Goal: Task Accomplishment & Management: Complete application form

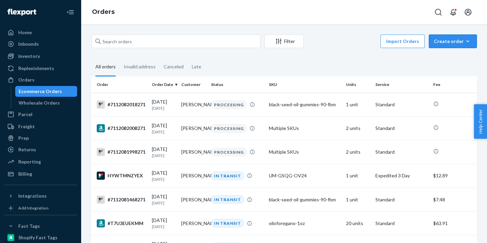
click at [447, 38] on div "Create order" at bounding box center [453, 41] width 38 height 7
click at [451, 52] on span "Ecommerce order" at bounding box center [435, 49] width 37 height 5
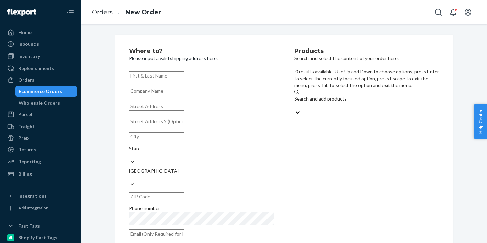
click at [328, 95] on div "Search and add products" at bounding box center [366, 98] width 145 height 7
click at [295, 102] on input "0 results available. Use Up and Down to choose options, press Enter to select t…" at bounding box center [294, 105] width 1 height 7
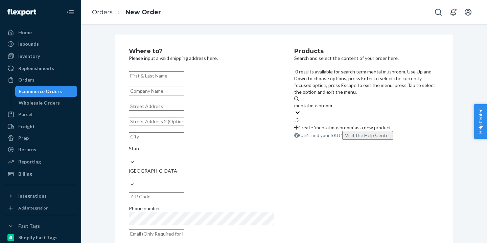
type input "mental mushroom"
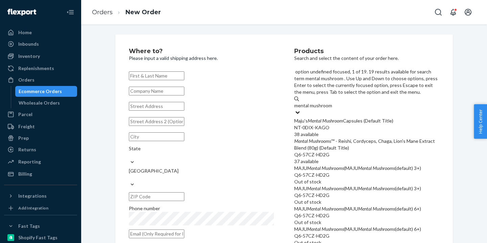
click at [328, 124] on div "NT-0DIX-KAGO" at bounding box center [366, 127] width 145 height 7
click at [328, 102] on input "mental mushroom" at bounding box center [313, 105] width 39 height 7
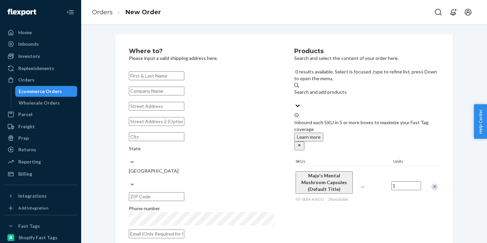
click at [184, 111] on input "text" at bounding box center [157, 106] width 56 height 9
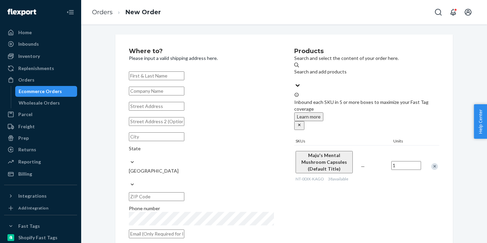
paste input "13030 Cygnus"
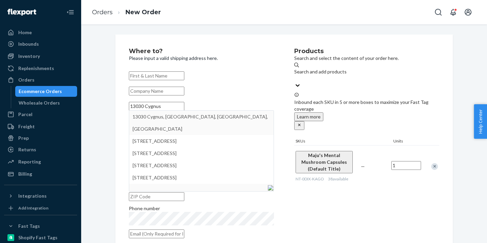
type input "13030 Cygnus"
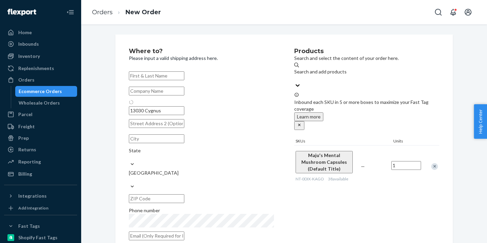
type input "San Antonio"
type input "78245"
click at [162, 77] on input "text" at bounding box center [157, 75] width 56 height 9
paste input "Remigenius CG"
type input "Remigenius CG"
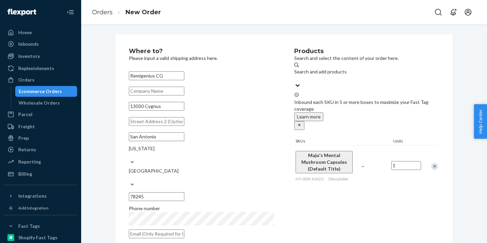
click at [203, 61] on p "Please input a valid shipping address here." at bounding box center [201, 58] width 145 height 7
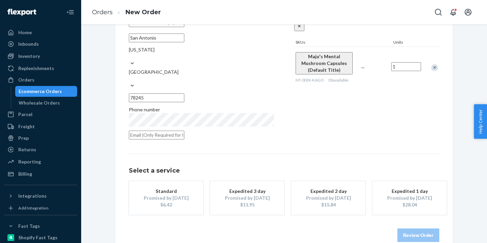
click at [203, 188] on button "Standard Promised by [DATE] $6.42" at bounding box center [166, 198] width 74 height 34
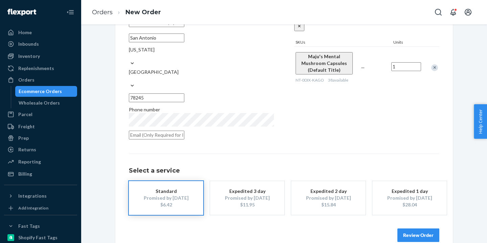
click at [413, 228] on button "Review Order" at bounding box center [419, 235] width 42 height 14
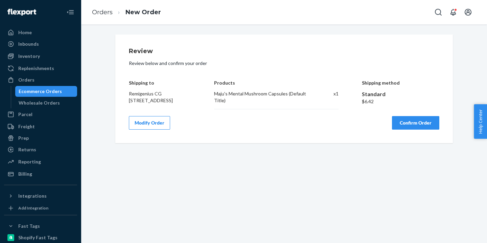
click at [412, 127] on button "Confirm Order" at bounding box center [415, 123] width 47 height 14
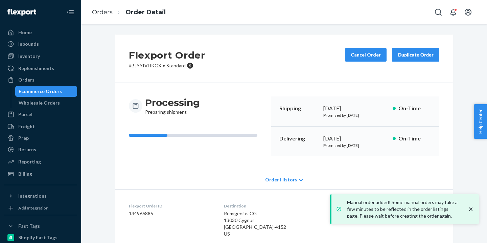
scroll to position [61, 0]
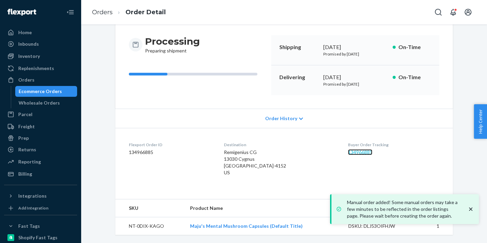
click at [356, 152] on link "134966885" at bounding box center [360, 152] width 24 height 6
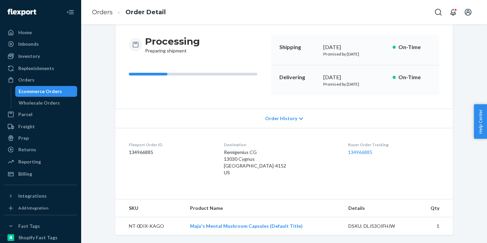
click at [57, 92] on div "Ecommerce Orders" at bounding box center [40, 91] width 43 height 7
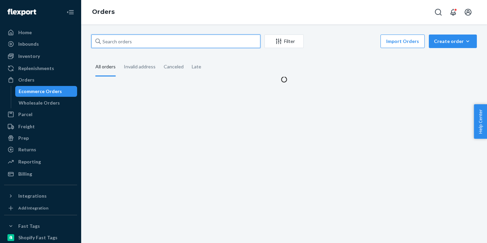
click at [144, 44] on input "text" at bounding box center [175, 42] width 169 height 14
paste input "7111898798271"
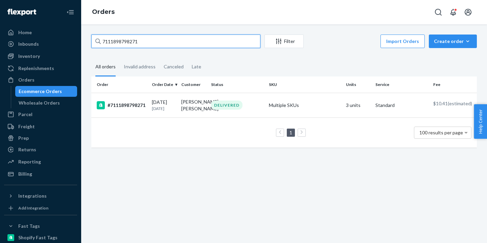
type input "7111898798271"
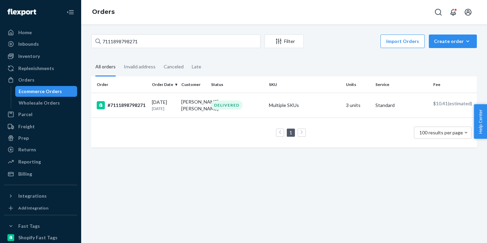
click at [189, 130] on div "1 100 results per page" at bounding box center [284, 133] width 375 height 22
click at [188, 117] on td "[PERSON_NAME] [PERSON_NAME]" at bounding box center [193, 105] width 29 height 25
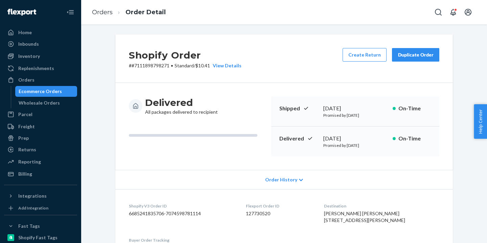
click at [413, 59] on button "Duplicate Order" at bounding box center [415, 55] width 47 height 14
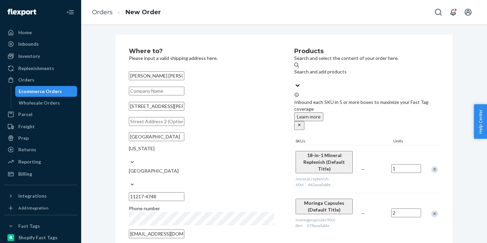
click at [435, 166] on div "Remove Item" at bounding box center [434, 169] width 7 height 7
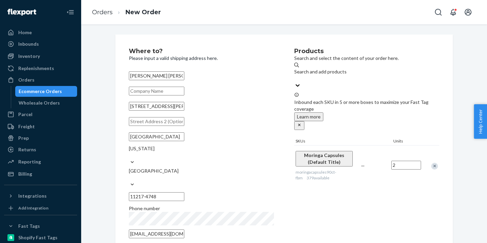
click at [407, 161] on input "2" at bounding box center [407, 165] width 30 height 9
type input "1"
click at [400, 213] on div "Products Search and select the content of your order here. Search and add produ…" at bounding box center [366, 145] width 145 height 194
click at [384, 204] on div "Products Search and select the content of your order here. Search and add produ…" at bounding box center [366, 144] width 145 height 194
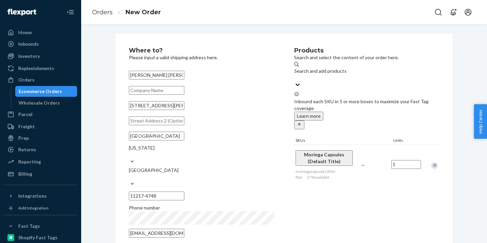
click at [184, 110] on input "[STREET_ADDRESS][PERSON_NAME]" at bounding box center [157, 105] width 56 height 9
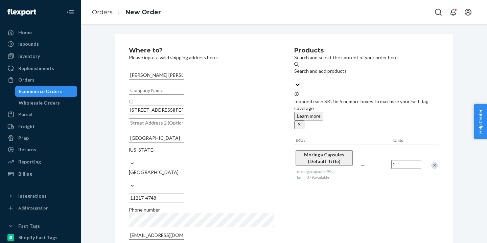
type input "[STREET_ADDRESS][PERSON_NAME]"
type input "Brooklyn - [US_STATE]"
type input "11217"
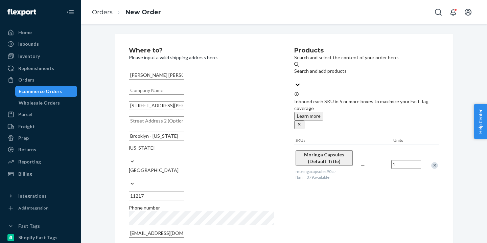
click at [301, 123] on icon "close" at bounding box center [299, 124] width 2 height 2
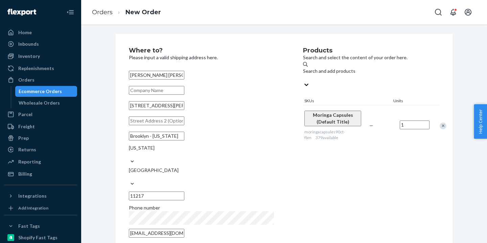
click at [184, 229] on input "[EMAIL_ADDRESS][DOMAIN_NAME]" at bounding box center [157, 233] width 56 height 9
click at [355, 189] on div "Products Search and select the content of your order here. Search and add produ…" at bounding box center [371, 144] width 136 height 194
click at [190, 157] on div "[GEOGRAPHIC_DATA] - [US_STATE] [US_STATE] [GEOGRAPHIC_DATA] 11217" at bounding box center [206, 165] width 154 height 73
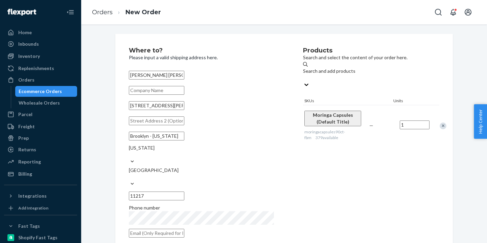
click at [184, 140] on input "Brooklyn - [US_STATE]" at bounding box center [157, 136] width 56 height 9
drag, startPoint x: 190, startPoint y: 152, endPoint x: 154, endPoint y: 153, distance: 36.2
click at [154, 140] on input "Brooklyn - [US_STATE]" at bounding box center [157, 136] width 56 height 9
type input "[GEOGRAPHIC_DATA]"
click at [293, 160] on div "Where to? Please input a valid shipping address here. [PERSON_NAME] [PERSON_NAM…" at bounding box center [216, 144] width 174 height 194
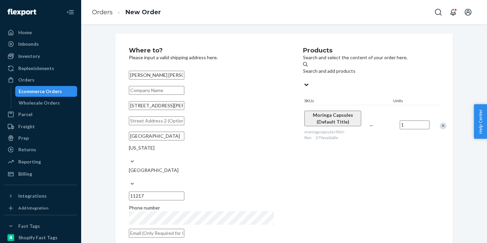
click at [48, 94] on div "Ecommerce Orders" at bounding box center [40, 91] width 43 height 7
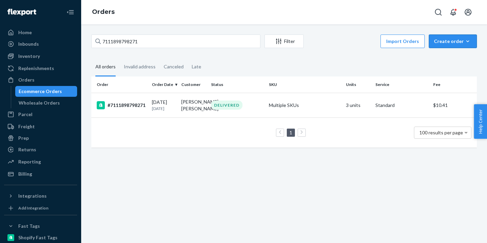
click at [451, 39] on div "Create order" at bounding box center [453, 41] width 38 height 7
click at [454, 52] on span "Ecommerce order" at bounding box center [435, 49] width 37 height 5
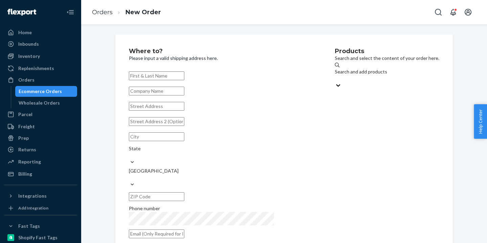
paste input "[PERSON_NAME] [PERSON_NAME]"
type input "[PERSON_NAME] [PERSON_NAME]"
click at [335, 75] on div "Search and add products" at bounding box center [387, 71] width 105 height 7
click at [335, 75] on input "Search and add products" at bounding box center [335, 78] width 1 height 7
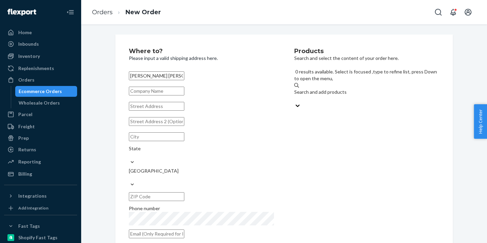
paste input "moringacapsules90ct-fbm"
type input "moringacapsules90ct-fbm"
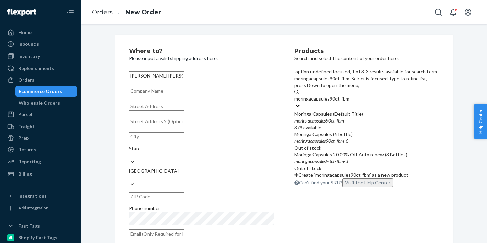
click at [328, 111] on div "Moringa Capsules (Default Title)" at bounding box center [366, 114] width 145 height 7
click at [328, 95] on input "moringacapsules90ct-fbm" at bounding box center [321, 98] width 55 height 7
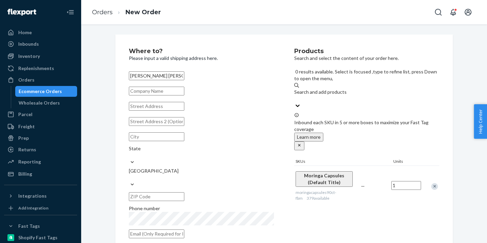
scroll to position [1, 0]
click at [159, 110] on input "text" at bounding box center [157, 105] width 56 height 9
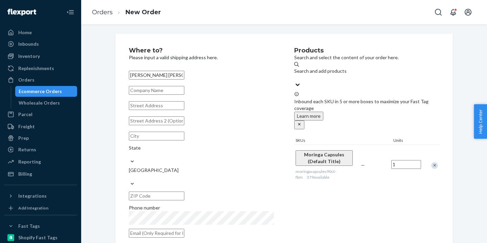
paste input "[STREET_ADDRESS][PERSON_NAME]"
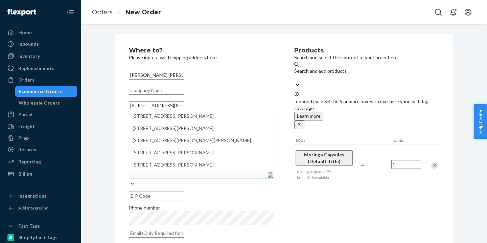
type input "[STREET_ADDRESS][PERSON_NAME]"
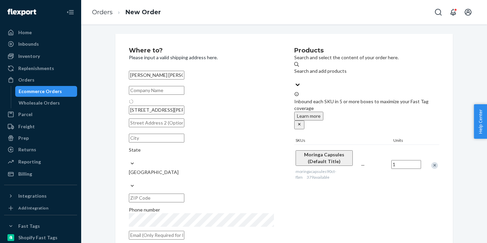
type input "Brooklyn - [US_STATE]"
type input "11217"
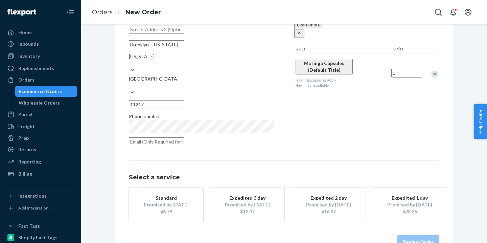
scroll to position [99, 0]
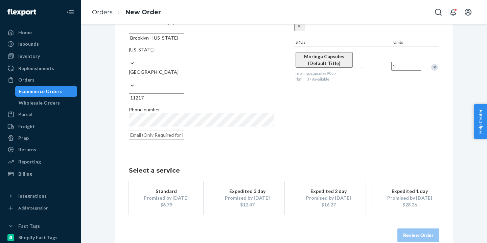
click at [184, 195] on div "Promised by [DATE]" at bounding box center [166, 198] width 54 height 7
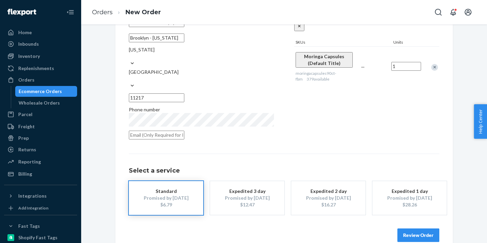
click at [420, 228] on button "Review Order" at bounding box center [419, 235] width 42 height 14
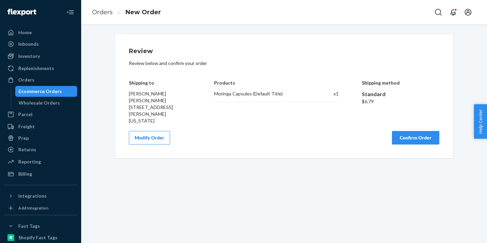
click at [406, 136] on button "Confirm Order" at bounding box center [415, 138] width 47 height 14
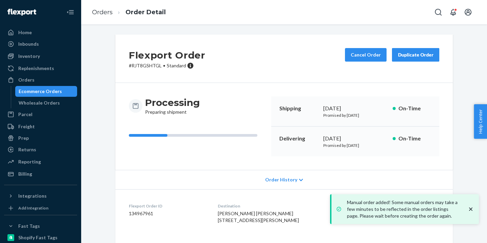
scroll to position [61, 0]
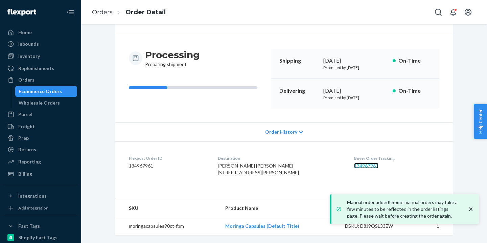
click at [363, 163] on link "134967961" at bounding box center [366, 166] width 24 height 6
